Goal: Information Seeking & Learning: Learn about a topic

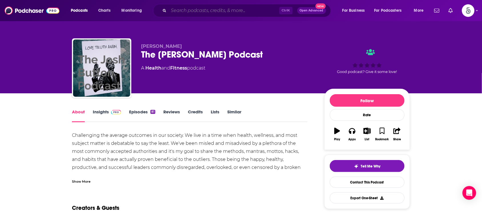
click at [275, 10] on input "Search podcasts, credits, & more..." at bounding box center [224, 10] width 111 height 9
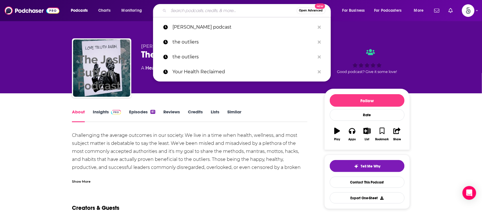
paste input "MBA Minority Business Access"
type input "MBA Minority Business Access"
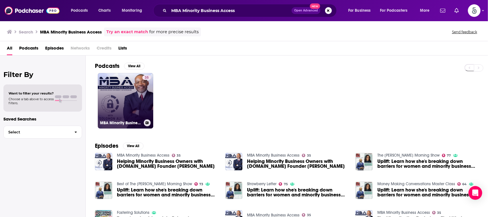
click at [125, 95] on link "35 MBA Minority Business Access" at bounding box center [125, 100] width 55 height 55
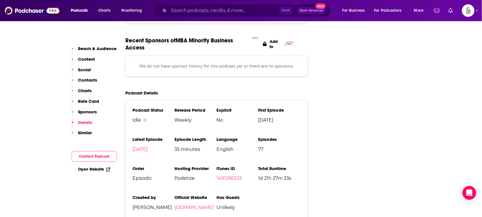
scroll to position [801, 0]
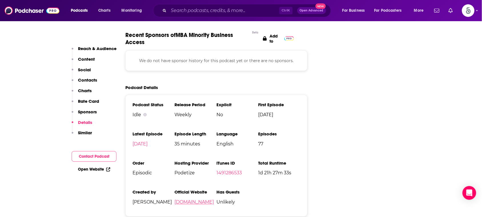
click at [198, 199] on link "[DOMAIN_NAME]" at bounding box center [194, 201] width 39 height 5
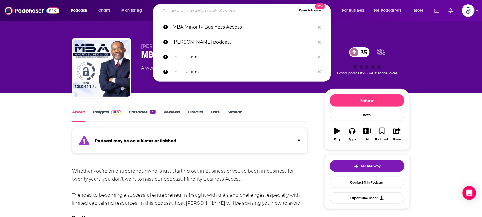
click at [254, 10] on input "Search podcasts, credits, & more..." at bounding box center [233, 10] width 128 height 9
paste input "Modern Leadership with Jake Carlson"
type input "Modern Leadership with Jake Carlson"
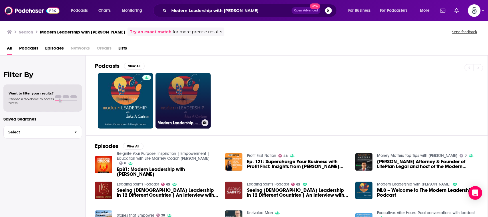
click at [183, 91] on link "Modern Leadership with Jake A Carlson" at bounding box center [182, 100] width 55 height 55
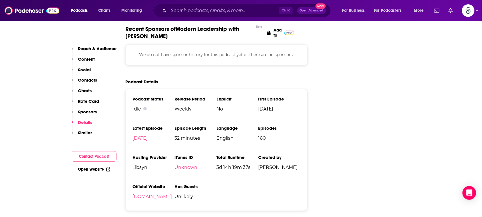
scroll to position [698, 0]
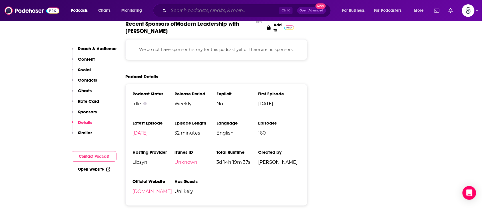
click at [259, 12] on input "Search podcasts, credits, & more..." at bounding box center [224, 10] width 111 height 9
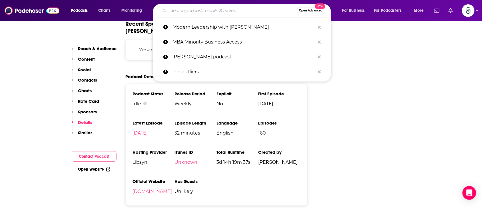
click at [259, 12] on input "Search podcasts, credits, & more..." at bounding box center [233, 10] width 128 height 9
paste input "Modern Mentor"
type input "Modern Mentor"
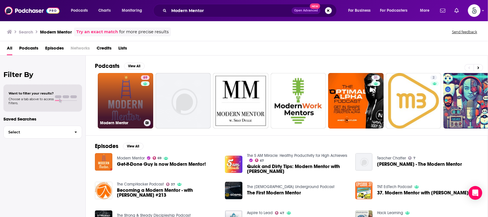
click at [128, 83] on link "69 Modern Mentor" at bounding box center [125, 100] width 55 height 55
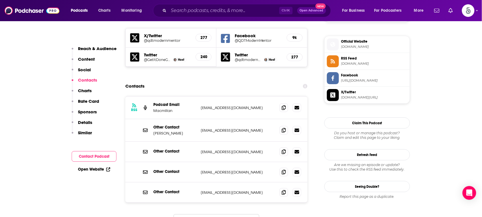
scroll to position [487, 0]
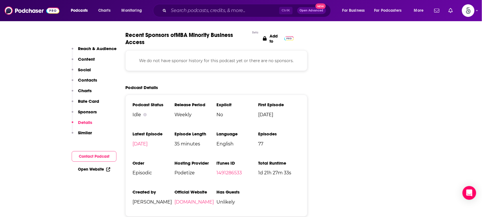
scroll to position [801, 0]
click at [247, 9] on input "Search podcasts, credits, & more..." at bounding box center [224, 10] width 111 height 9
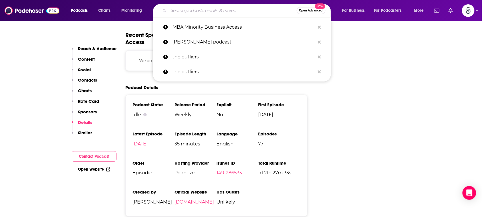
paste input "Play Your Position"
type input "Play Your Position"
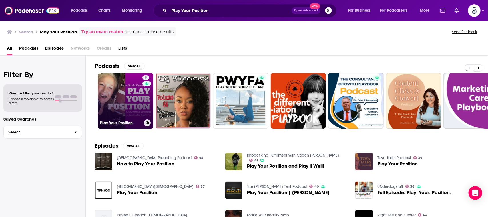
click at [135, 89] on link "9 Play Your Position" at bounding box center [125, 100] width 55 height 55
